Goal: Register for event/course

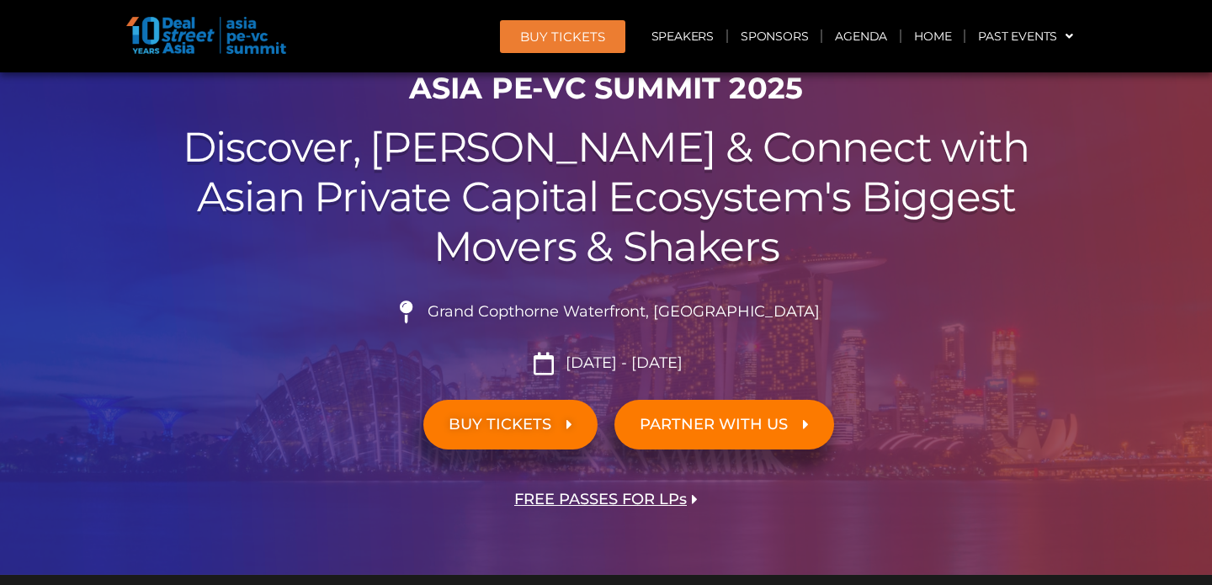
scroll to position [120, 0]
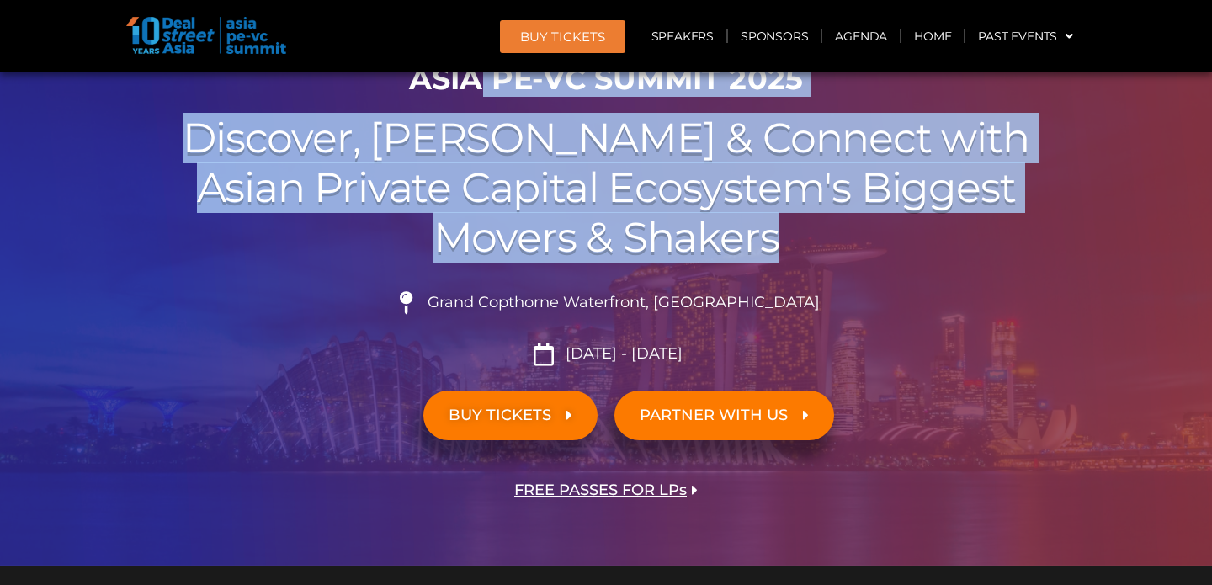
drag, startPoint x: 485, startPoint y: 98, endPoint x: 581, endPoint y: 264, distance: 192.4
click at [583, 266] on div "ASIA PE-VC Summit 2025 Discover, Learn & Connect with Asian Private Capital Eco…" at bounding box center [606, 309] width 960 height 513
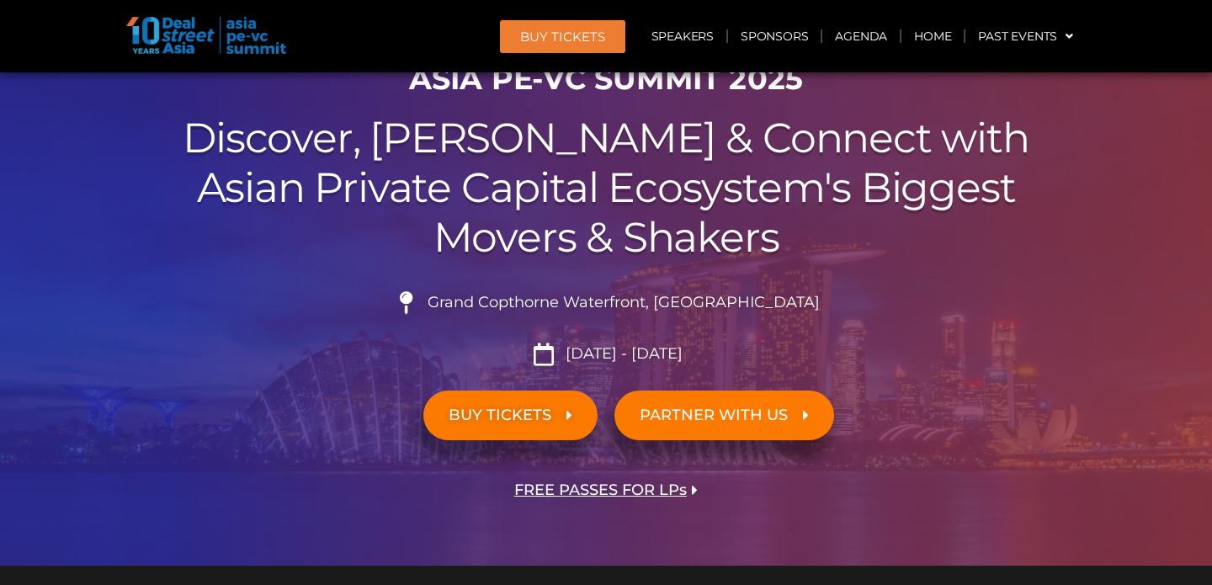
click at [838, 284] on div "Grand Copthorne Waterfront, [GEOGRAPHIC_DATA]​ [DATE] - [DATE]" at bounding box center [606, 322] width 943 height 87
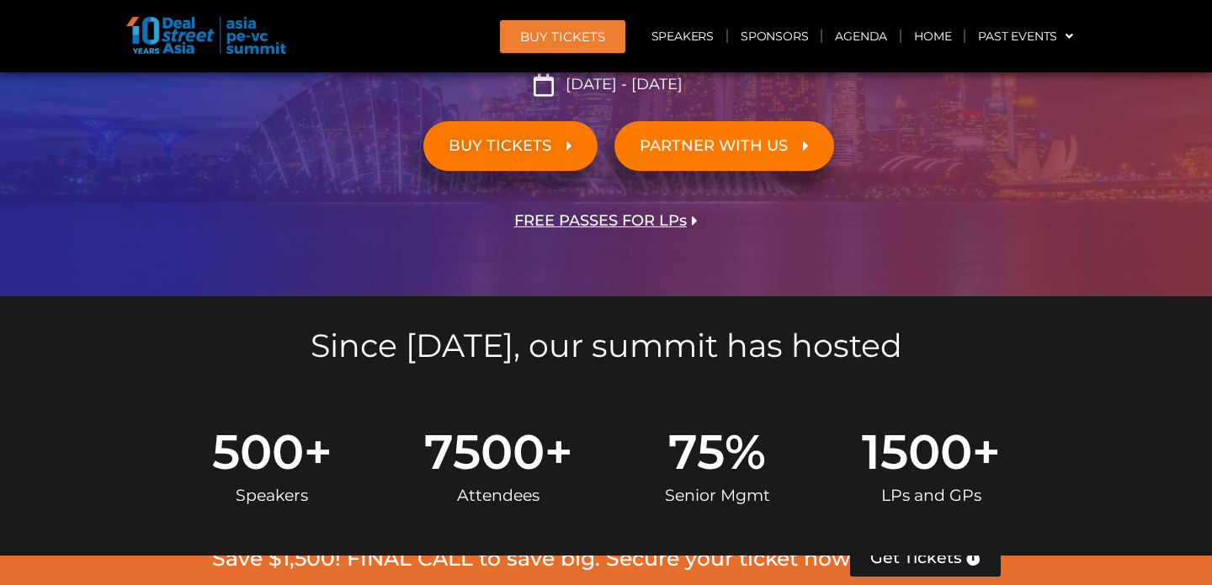
scroll to position [397, 0]
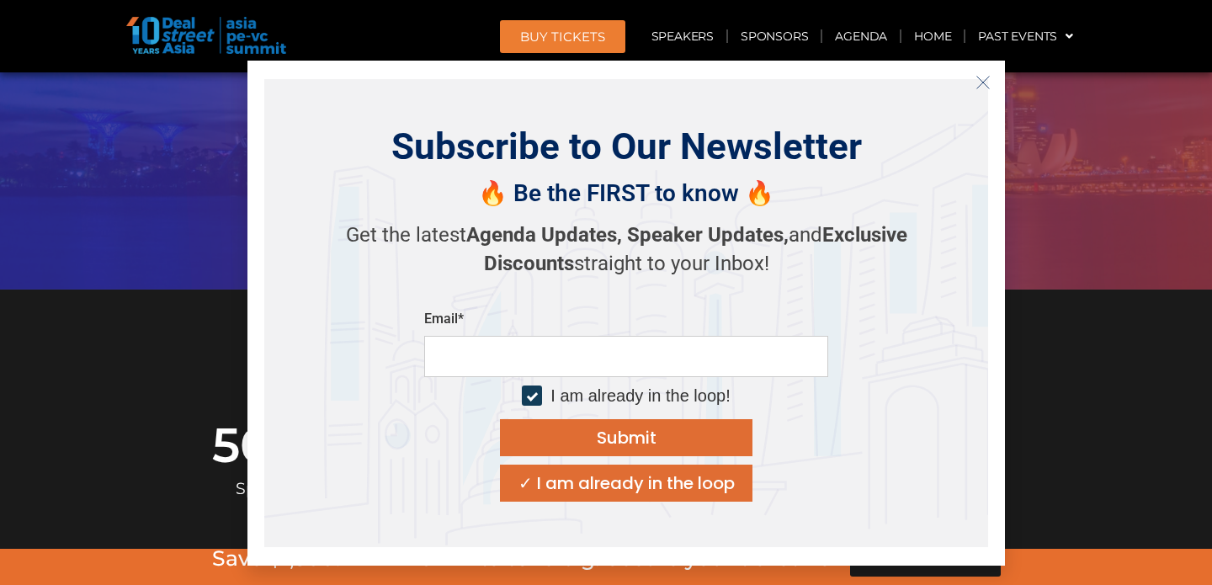
click at [1116, 369] on section "Since [DATE], our summit has hosted" at bounding box center [606, 336] width 1212 height 92
click at [976, 81] on icon "Close" at bounding box center [983, 82] width 15 height 15
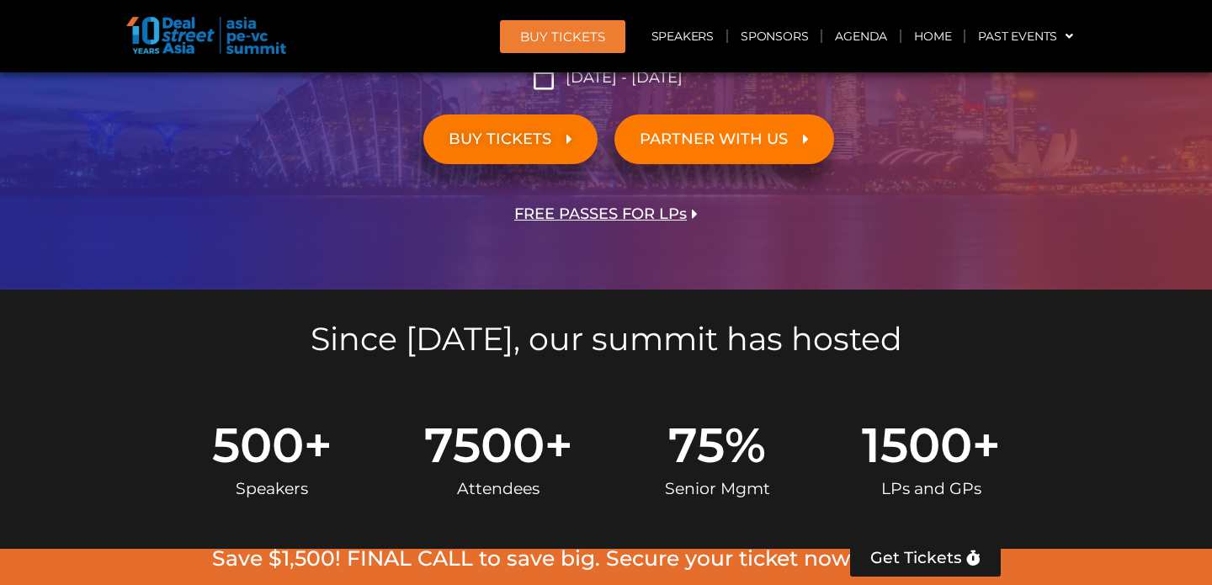
click at [583, 215] on span "FREE PASSES FOR LPs" at bounding box center [600, 214] width 173 height 16
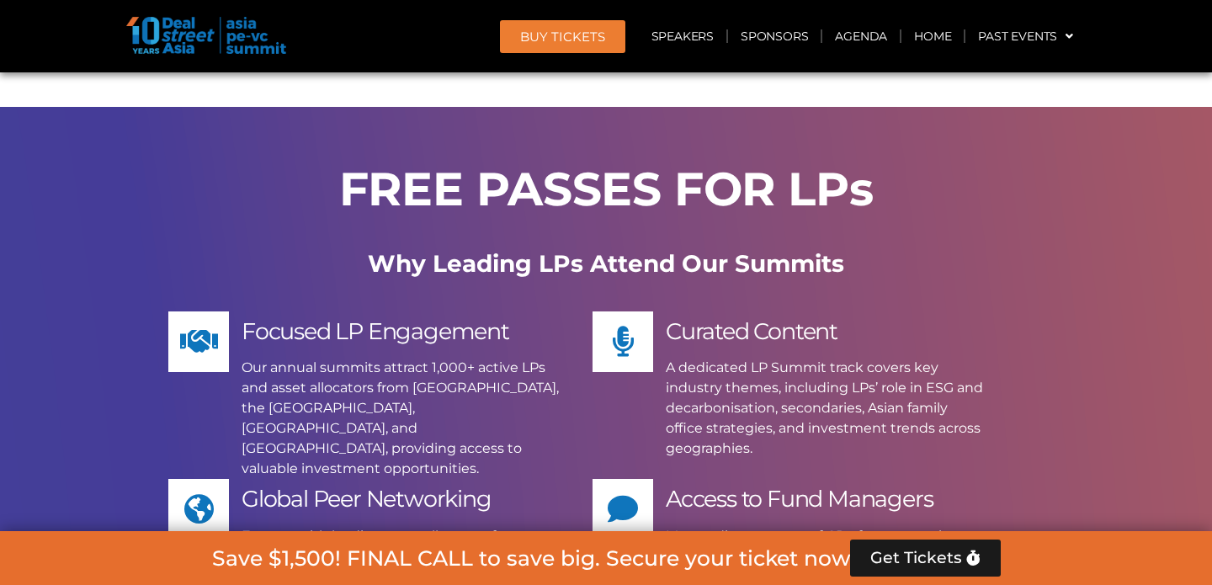
scroll to position [12845, 0]
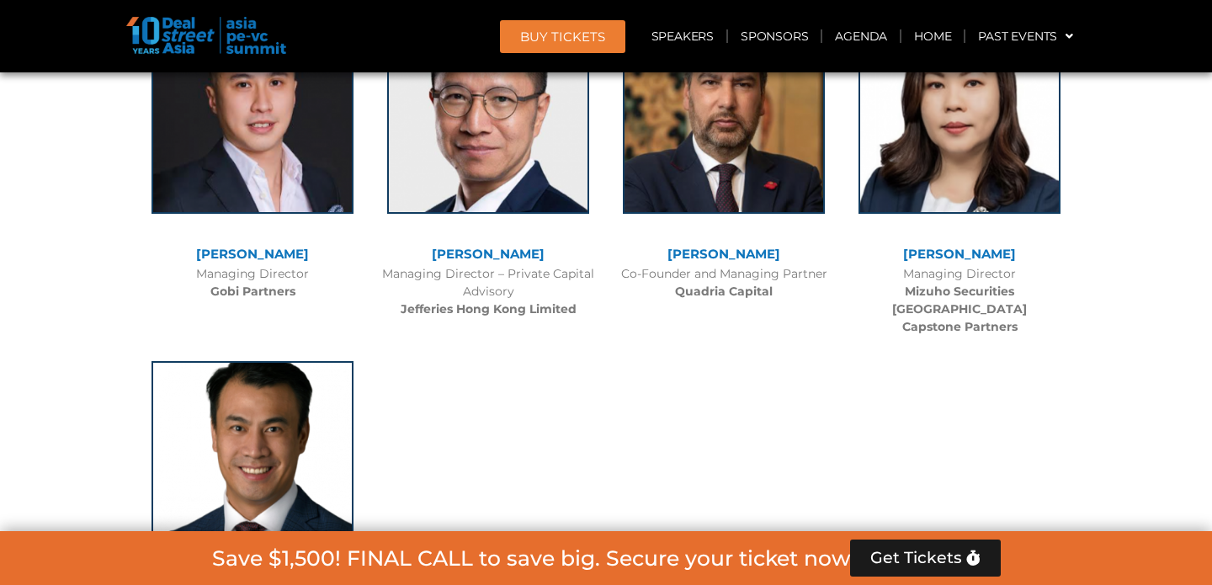
scroll to position [10980, 0]
